Goal: Task Accomplishment & Management: Use online tool/utility

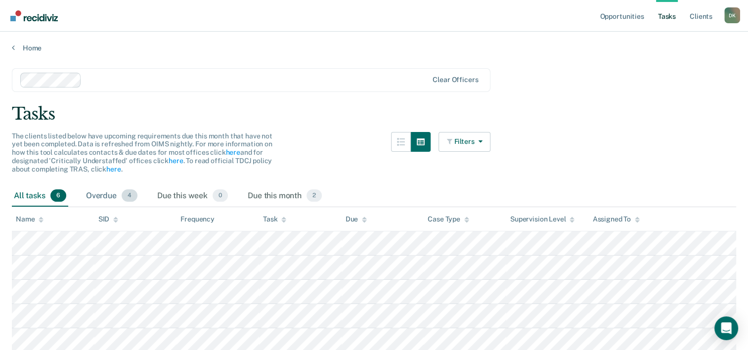
click at [85, 194] on div "Overdue 4" at bounding box center [111, 196] width 55 height 22
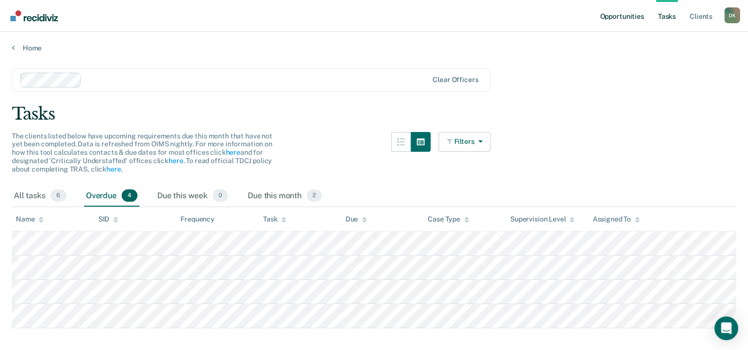
click at [605, 12] on link "Opportunities" at bounding box center [622, 16] width 48 height 32
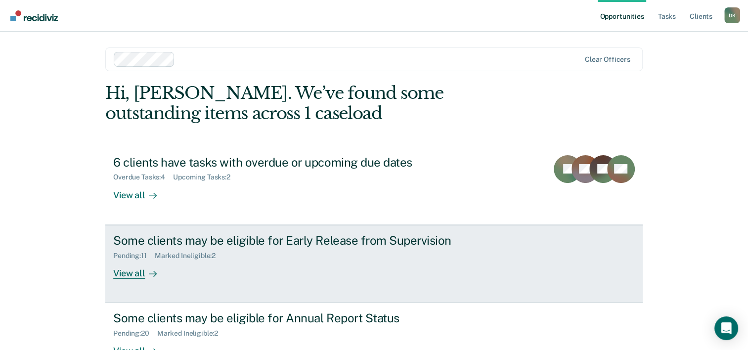
click at [134, 281] on link "Some clients may be eligible for Early Release from Supervision Pending : 11 Ma…" at bounding box center [373, 264] width 537 height 78
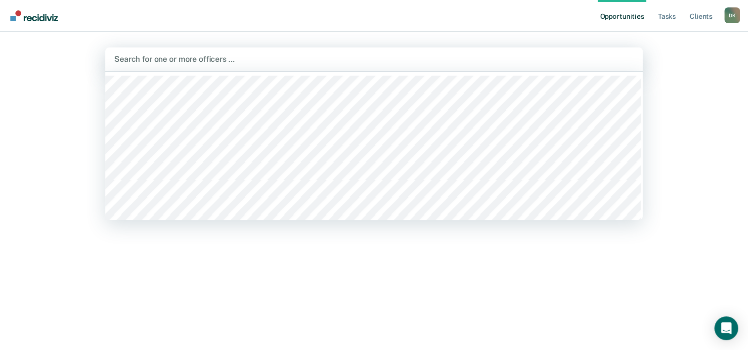
click at [165, 65] on div at bounding box center [374, 58] width 520 height 11
type input "dau"
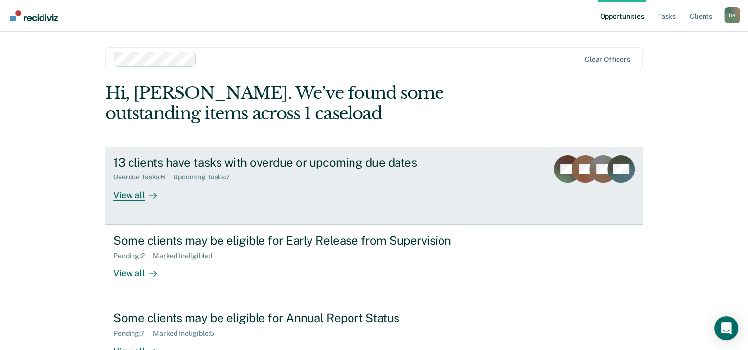
click at [133, 192] on div "View all" at bounding box center [140, 190] width 55 height 19
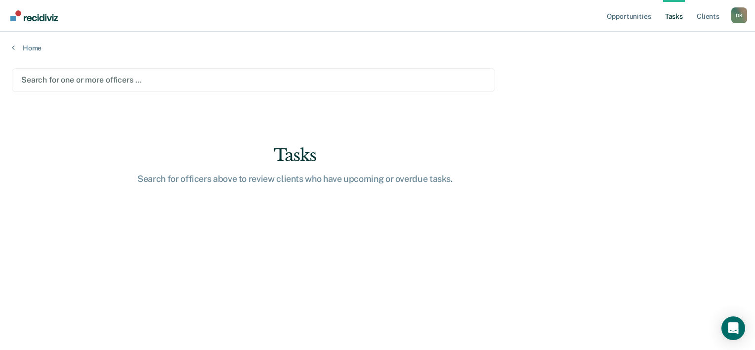
click at [91, 52] on main "Search for one or more officers … Tasks Search for officers above to review cli…" at bounding box center [377, 199] width 755 height 295
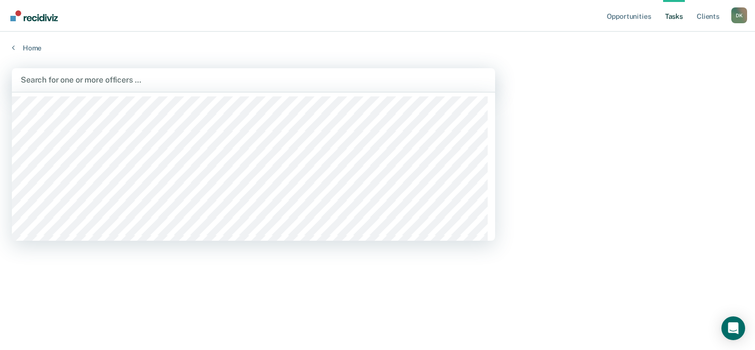
click at [95, 74] on div at bounding box center [254, 79] width 466 height 11
type input "[PERSON_NAME]"
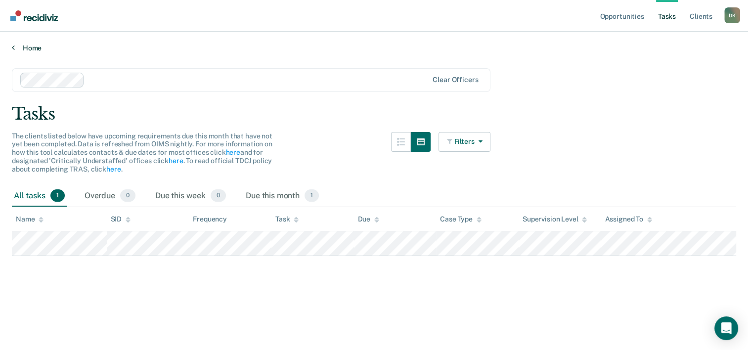
click at [29, 47] on link "Home" at bounding box center [374, 48] width 724 height 9
